Goal: Task Accomplishment & Management: Use online tool/utility

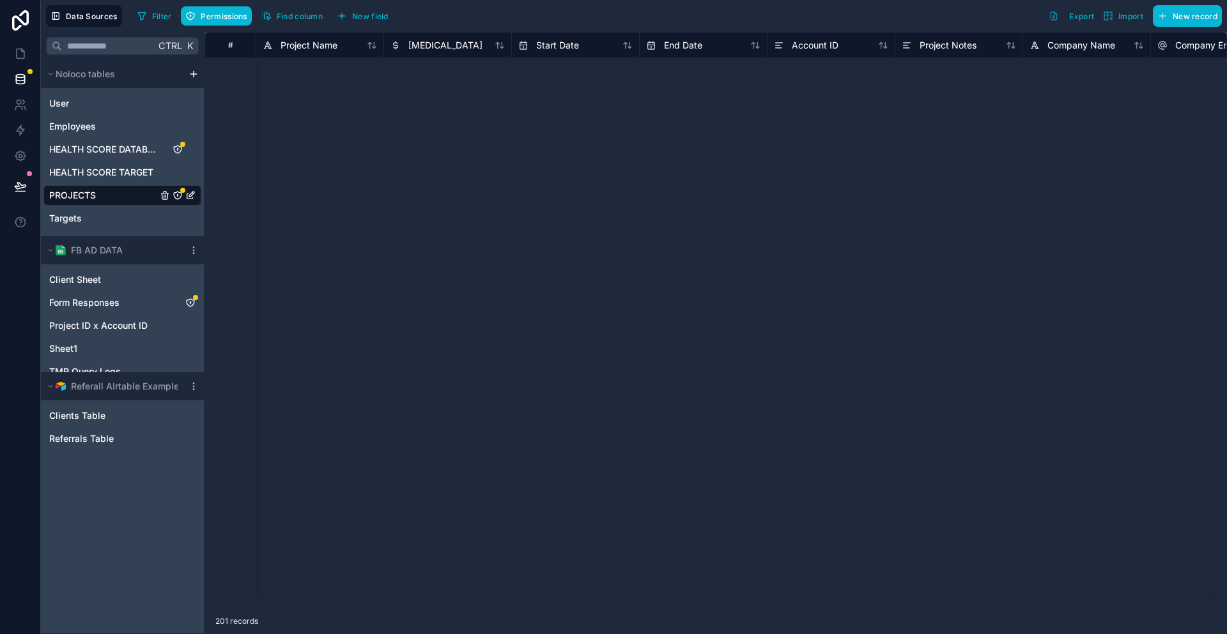
click at [82, 208] on div "Targets" at bounding box center [122, 218] width 158 height 20
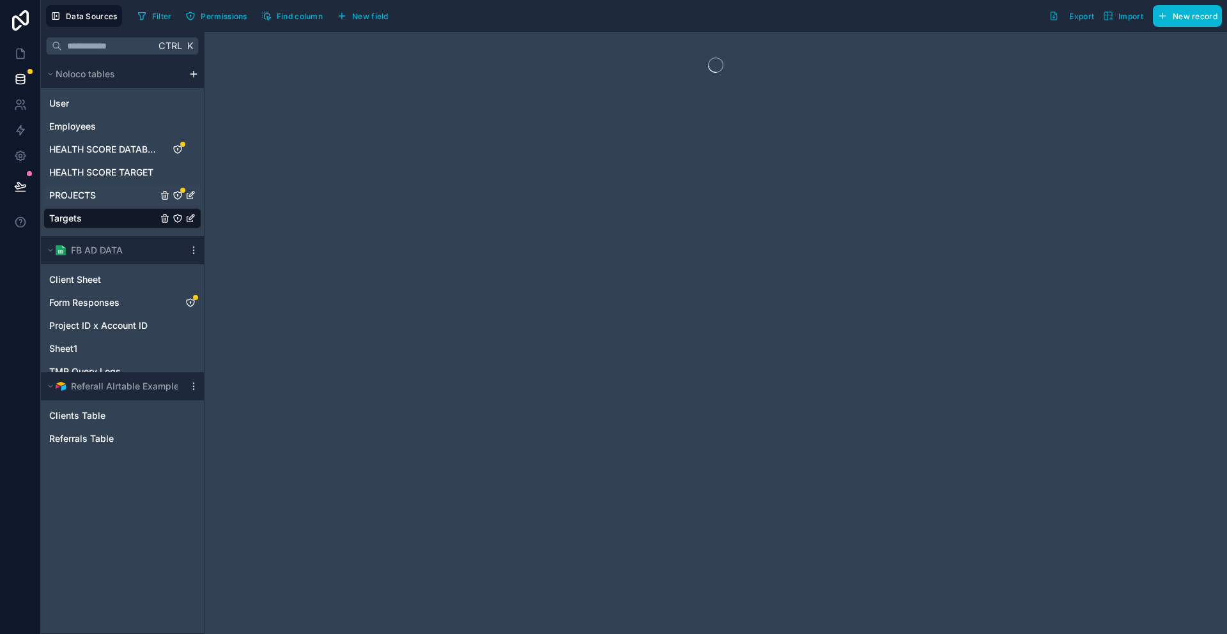
click at [82, 185] on div "PROJECTS" at bounding box center [122, 195] width 158 height 20
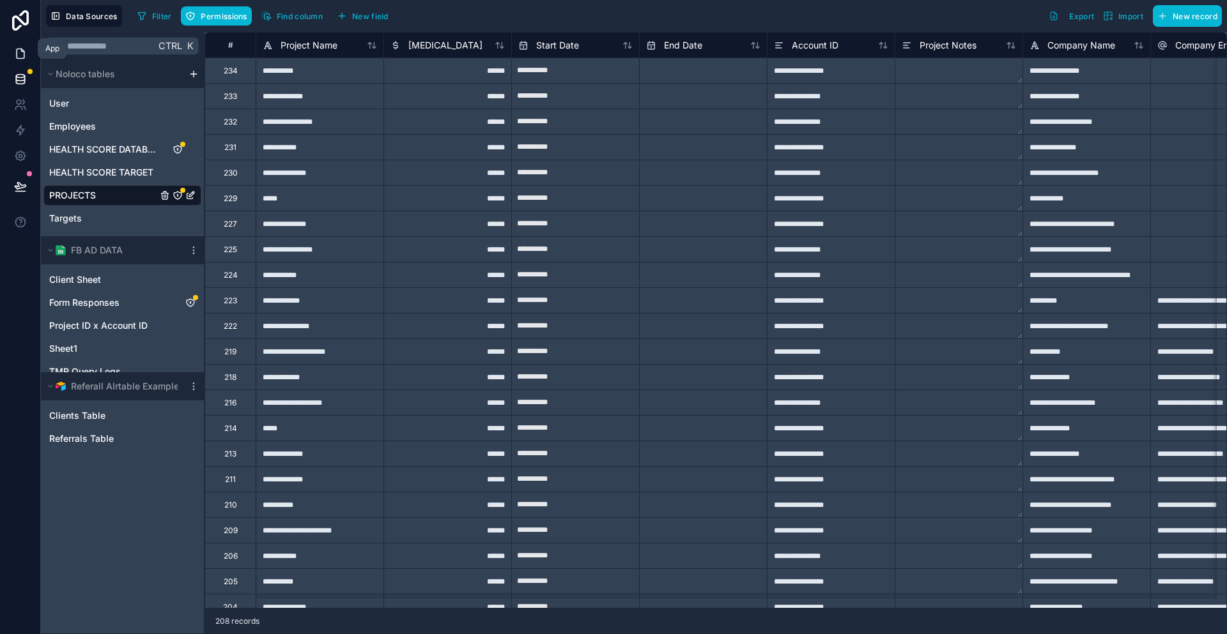
click at [29, 52] on link at bounding box center [20, 54] width 40 height 26
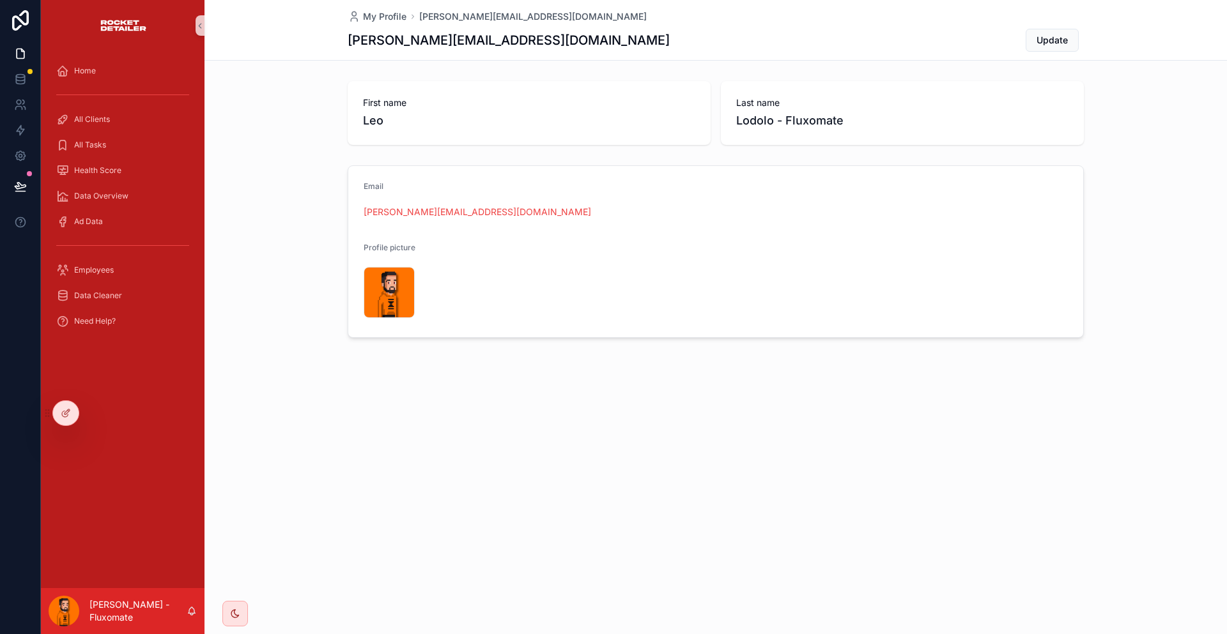
click at [91, 51] on div "Home All Clients All Tasks Health Score Data Overview Ad Data Employees Data Cl…" at bounding box center [123, 199] width 164 height 296
click at [96, 114] on div "All Clients" at bounding box center [122, 119] width 133 height 20
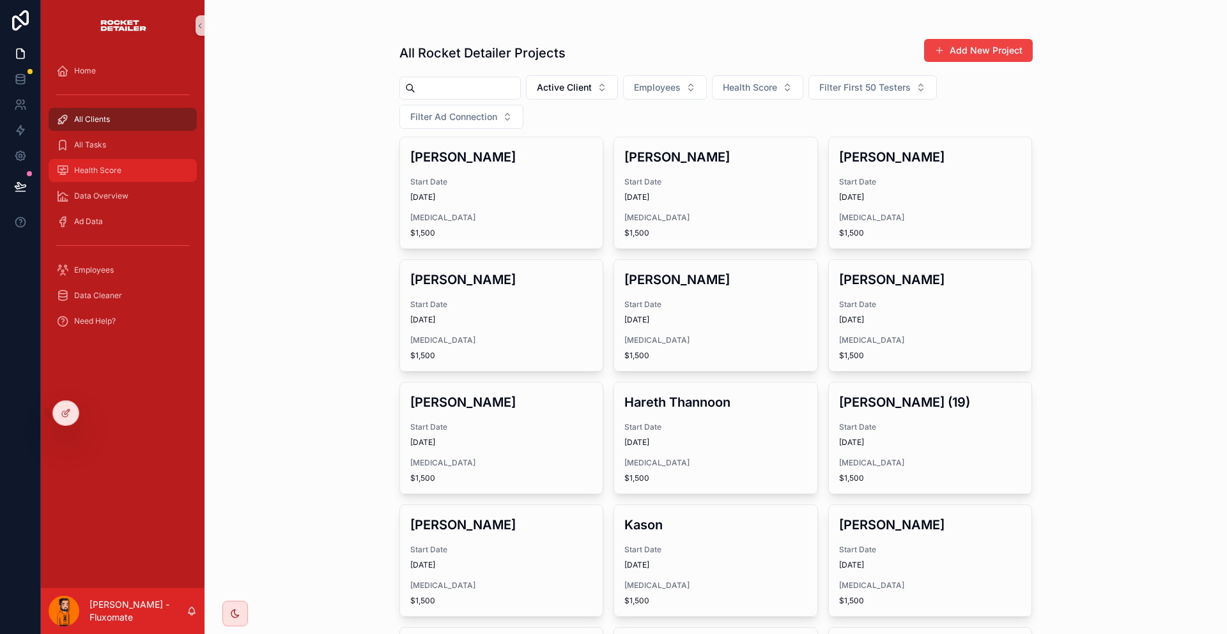
click at [116, 160] on div "Health Score" at bounding box center [122, 170] width 133 height 20
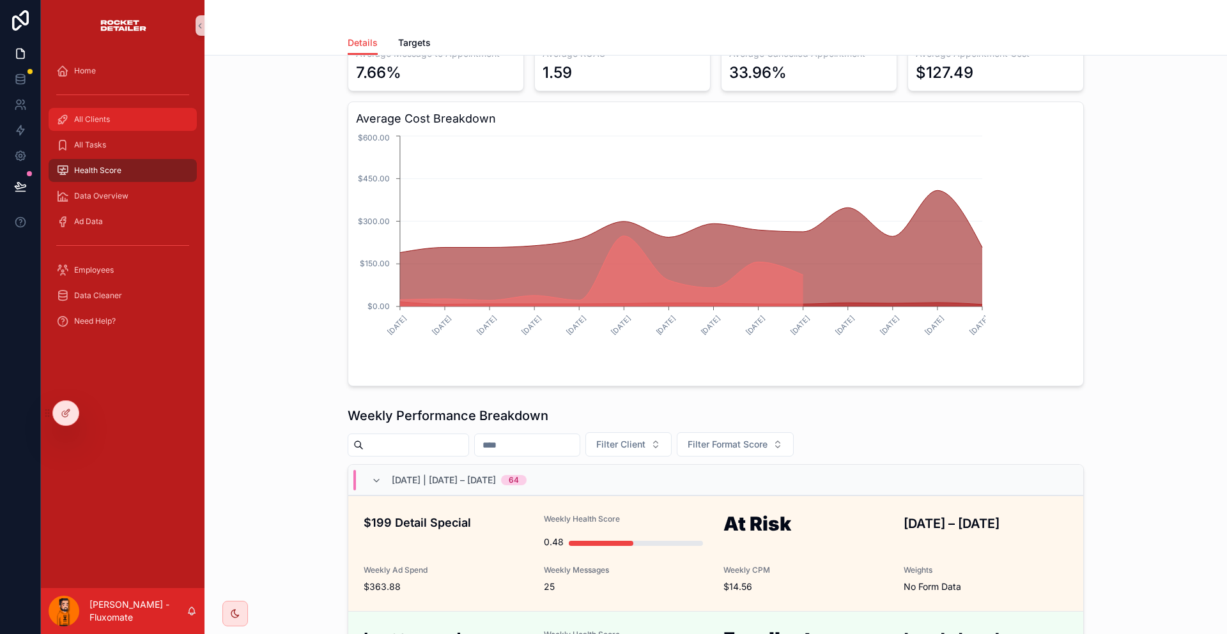
click at [110, 109] on div "All Clients" at bounding box center [122, 119] width 133 height 20
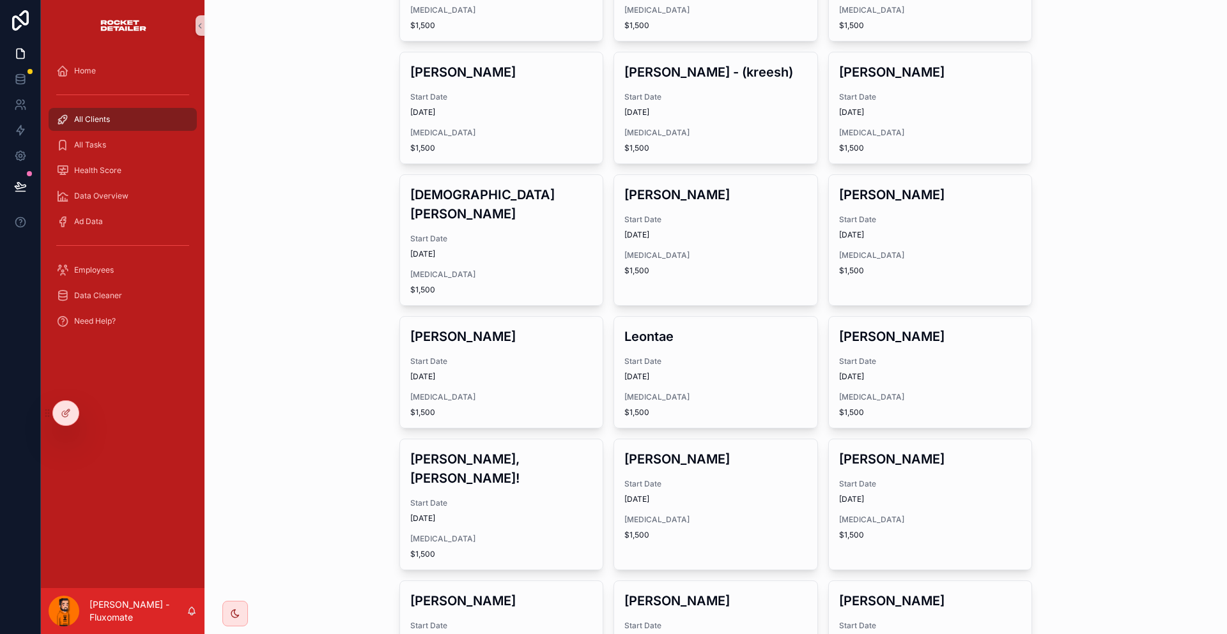
scroll to position [597, 0]
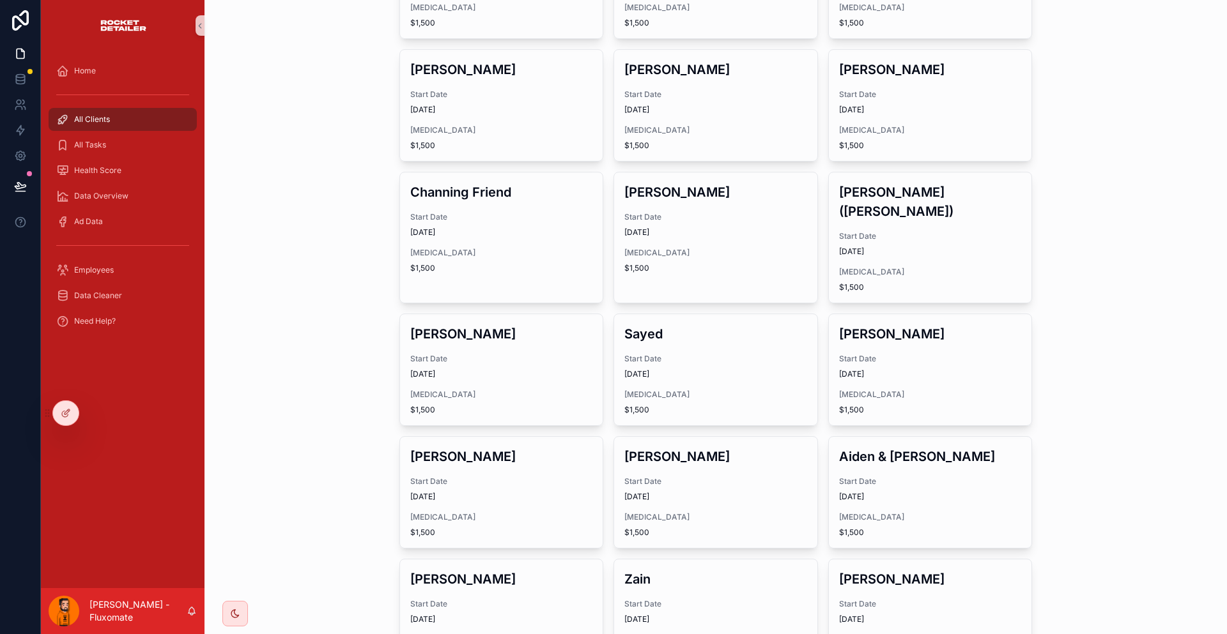
scroll to position [533, 0]
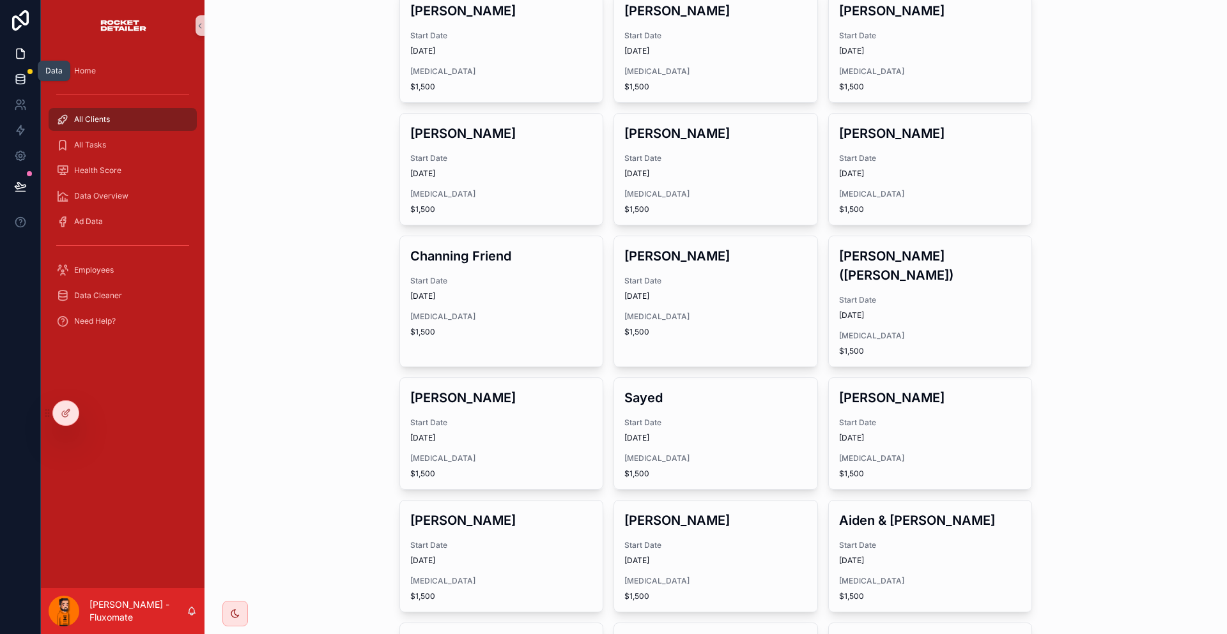
click at [34, 78] on link at bounding box center [20, 79] width 40 height 26
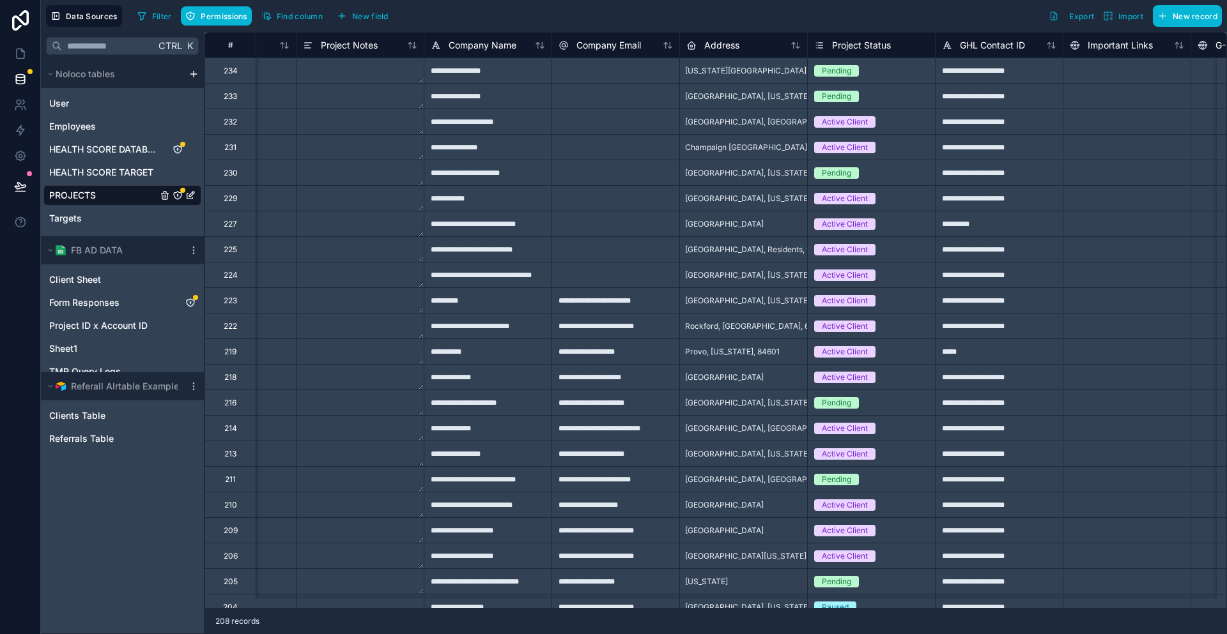
scroll to position [0, 618]
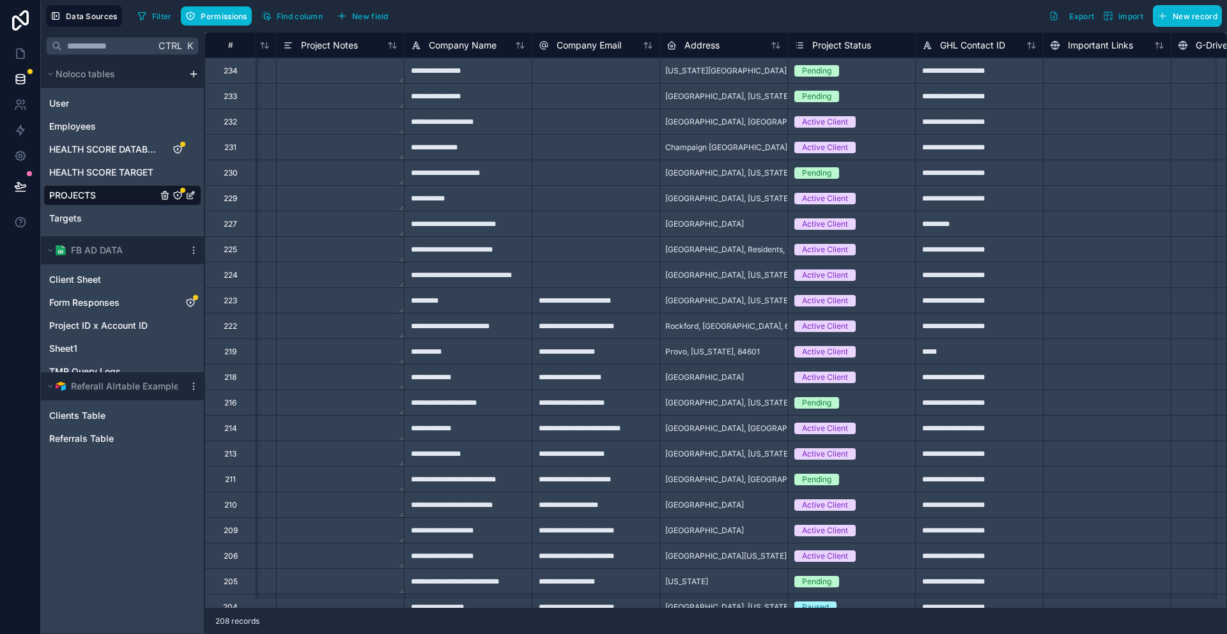
click at [112, 13] on div "Data Sources Filter Permissions Find column New field Export Import New record" at bounding box center [634, 16] width 1186 height 32
click at [133, 10] on button "Filter" at bounding box center [154, 15] width 44 height 19
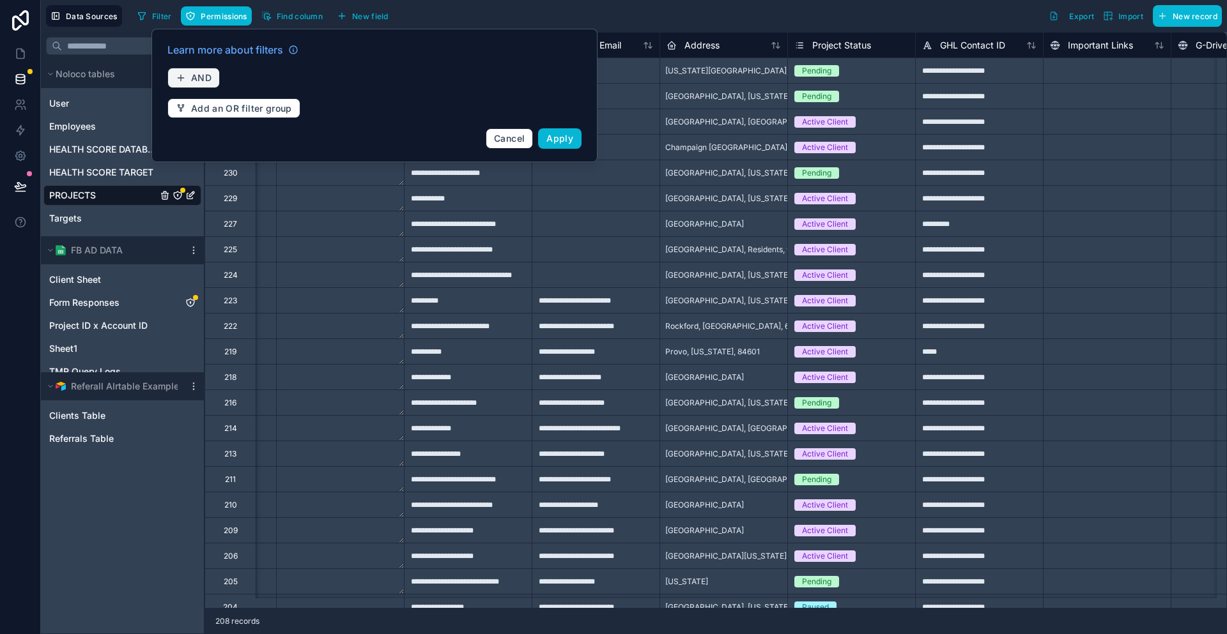
click at [167, 68] on button "AND" at bounding box center [193, 78] width 52 height 20
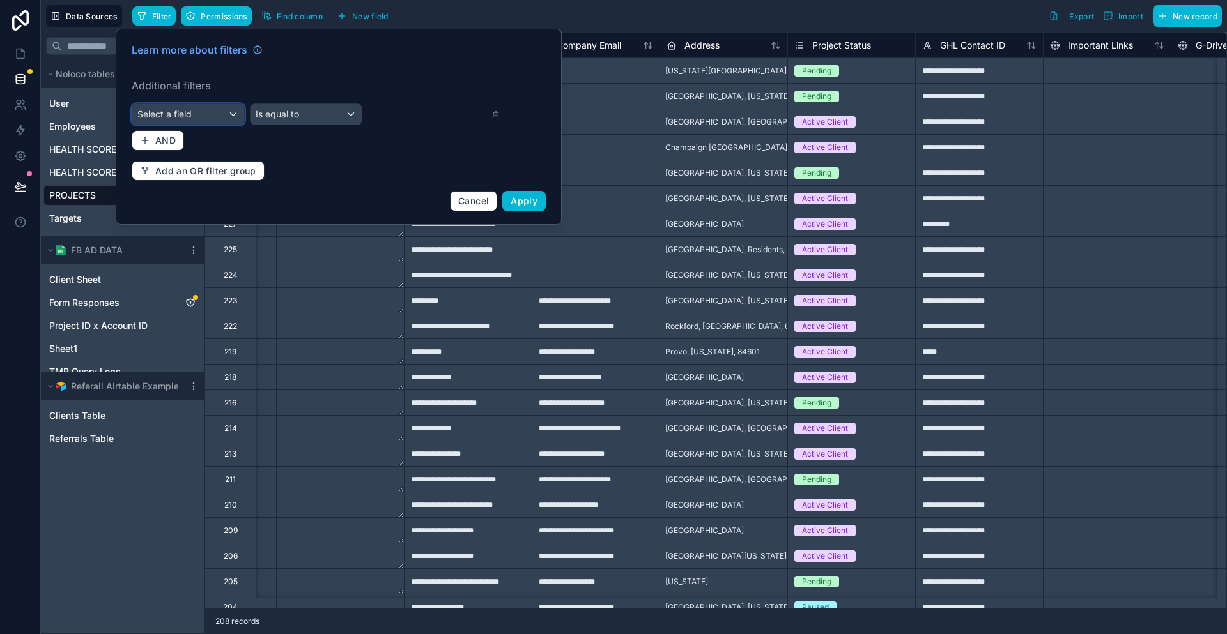
click at [185, 104] on div "Select a field" at bounding box center [188, 114] width 112 height 20
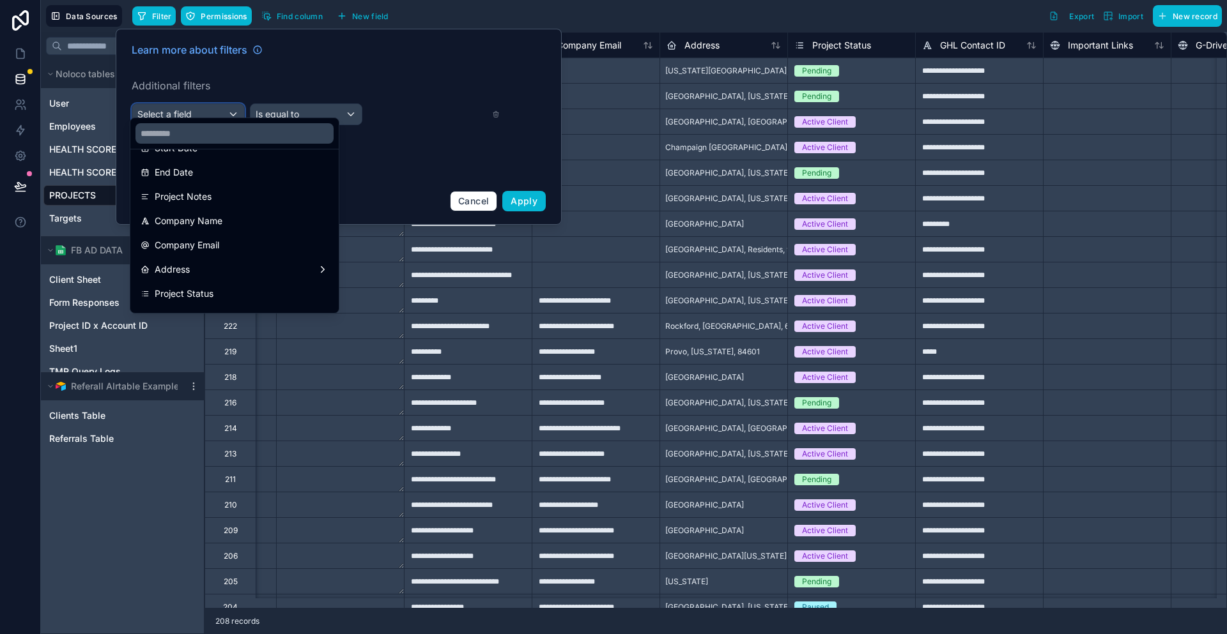
scroll to position [192, 0]
click at [204, 263] on div "Project Status" at bounding box center [235, 270] width 188 height 15
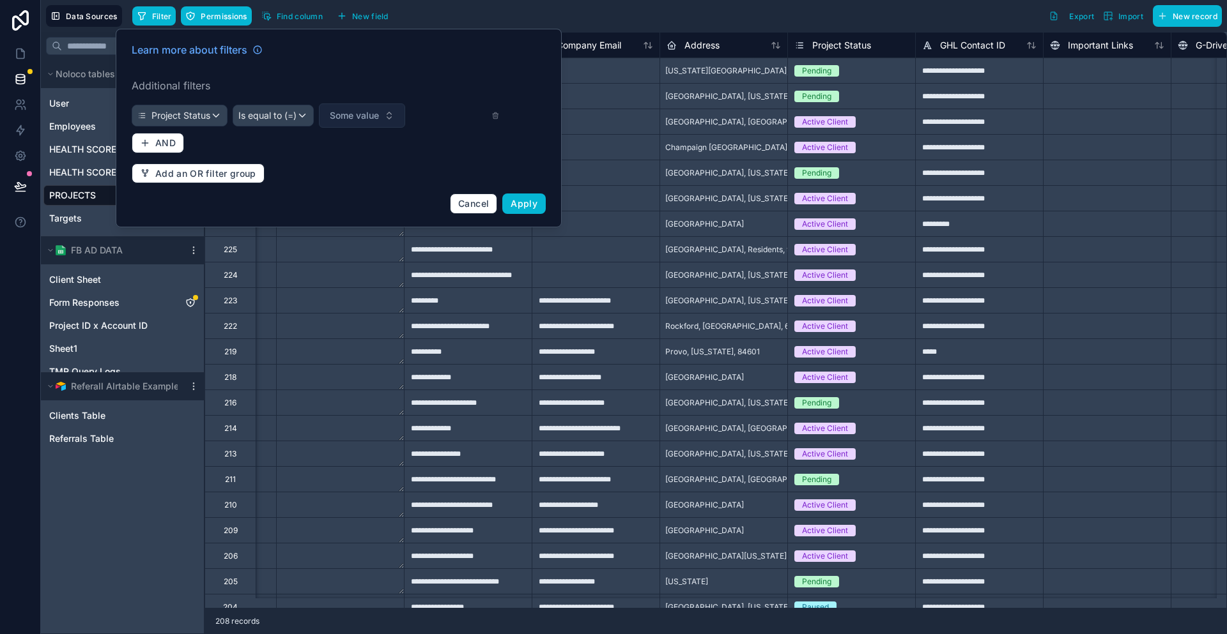
click at [330, 109] on span "Some value" at bounding box center [354, 115] width 49 height 13
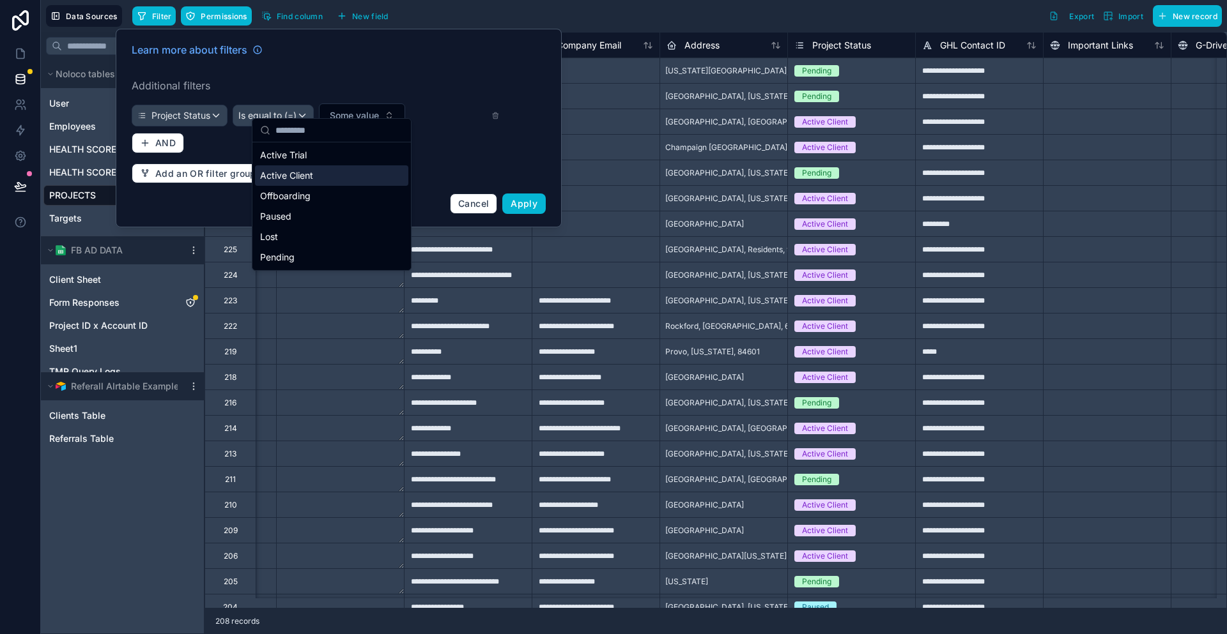
click at [325, 165] on div "Active Client" at bounding box center [331, 175] width 153 height 20
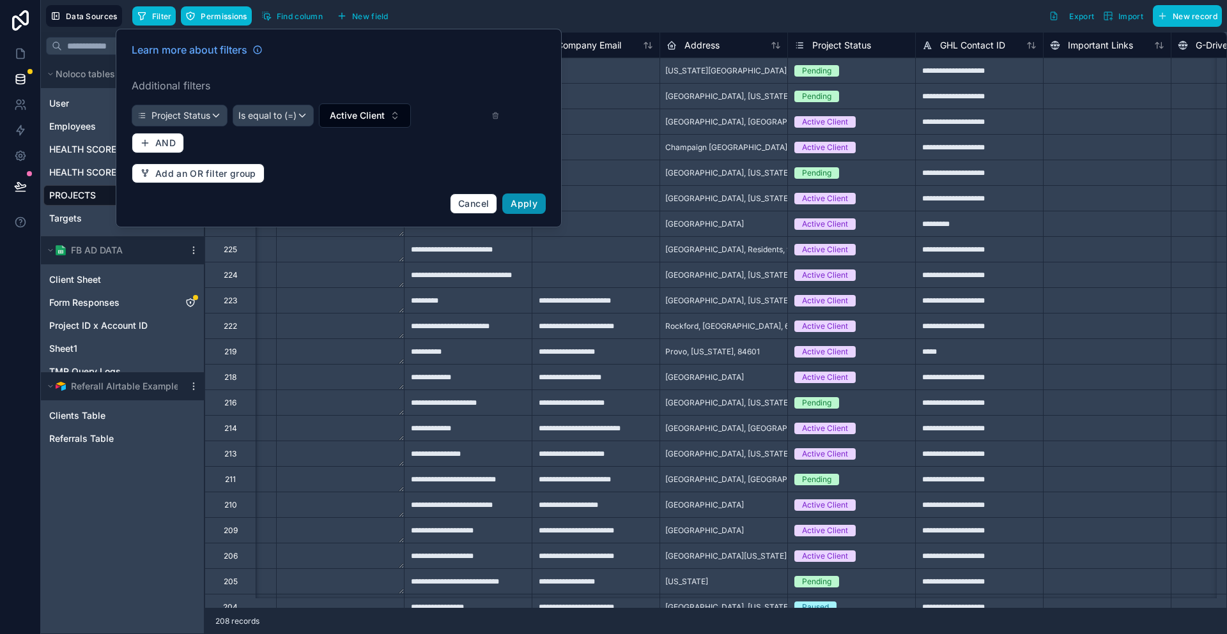
click at [510, 198] on span "Apply" at bounding box center [523, 203] width 27 height 11
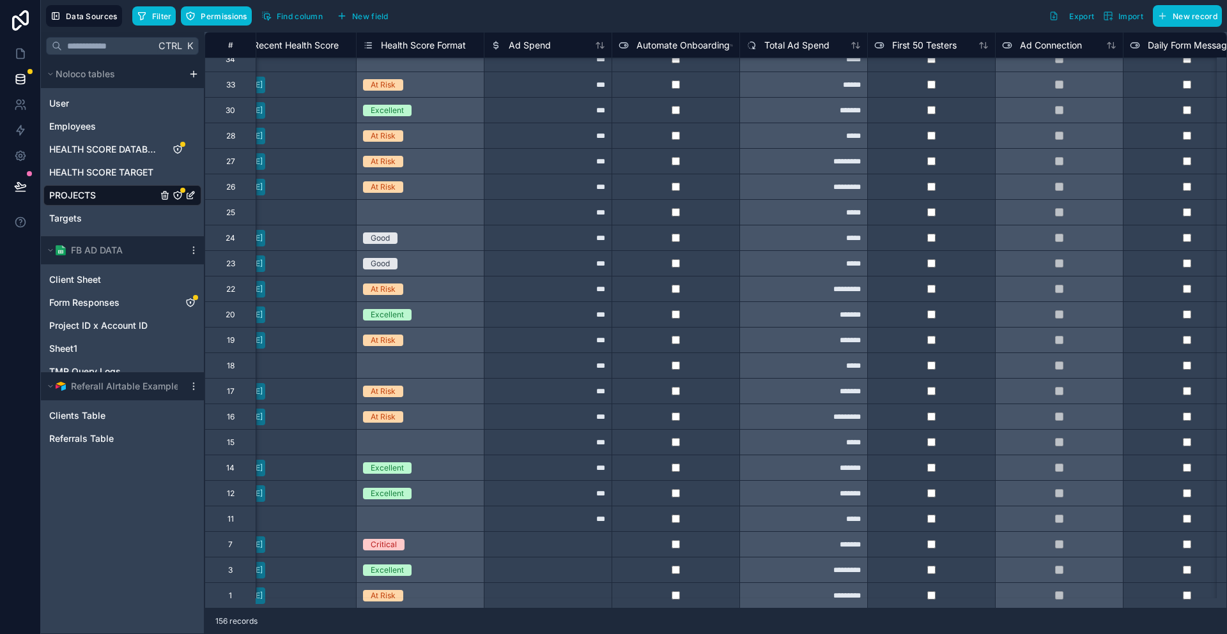
scroll to position [3445, 2505]
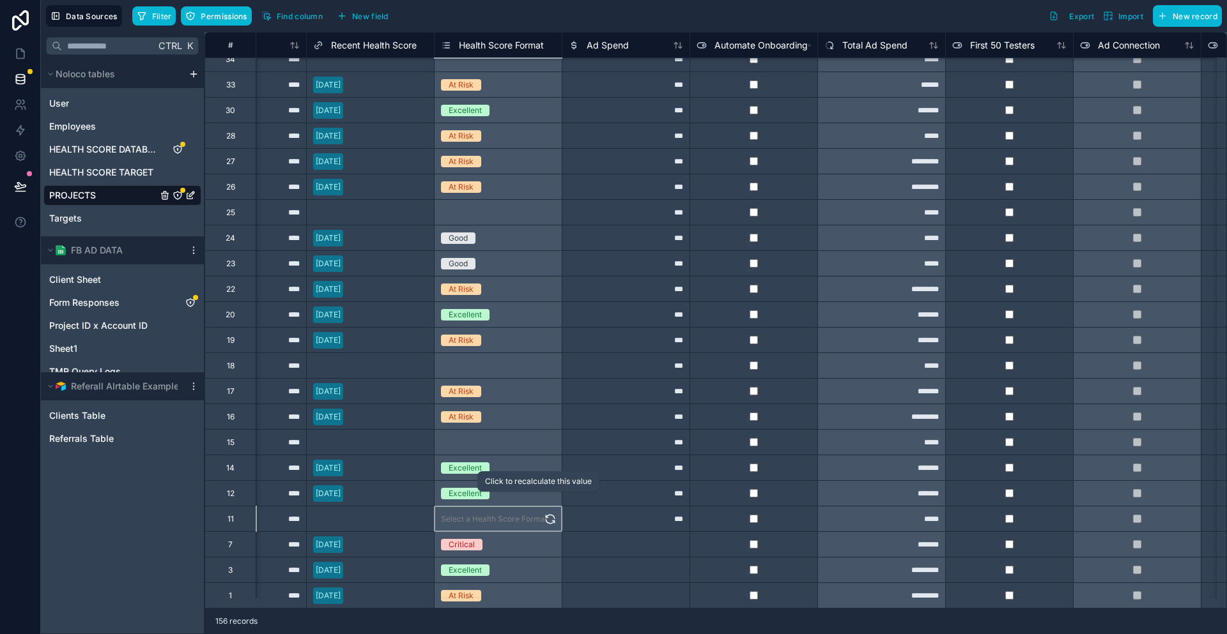
click at [544, 513] on icon at bounding box center [550, 519] width 13 height 13
click at [29, 48] on link at bounding box center [20, 54] width 40 height 26
